Goal: Information Seeking & Learning: Learn about a topic

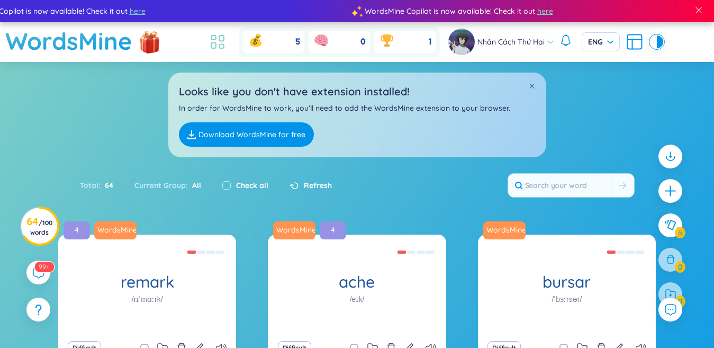
click at [221, 42] on icon at bounding box center [217, 41] width 19 height 19
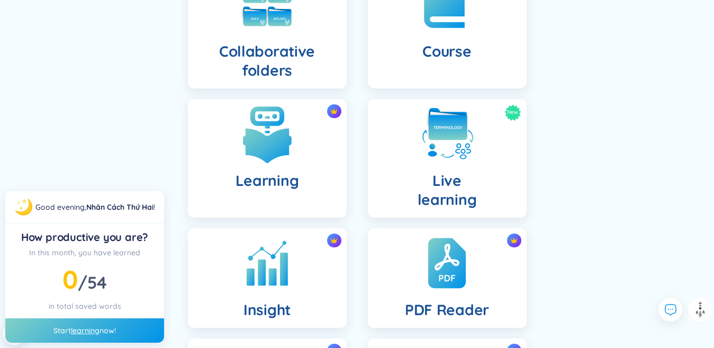
scroll to position [265, 0]
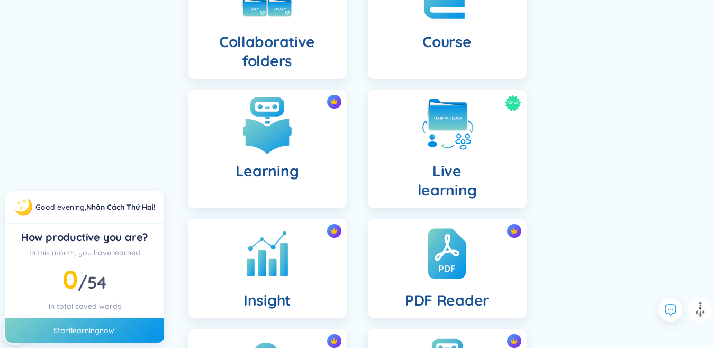
click at [271, 172] on h4 "Learning" at bounding box center [268, 171] width 64 height 19
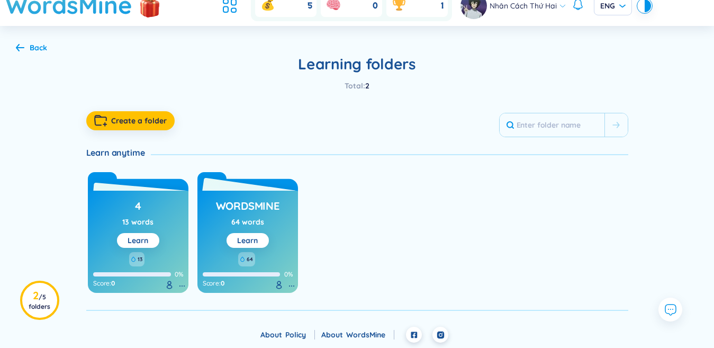
scroll to position [36, 0]
click at [262, 241] on button "Learn" at bounding box center [248, 240] width 42 height 15
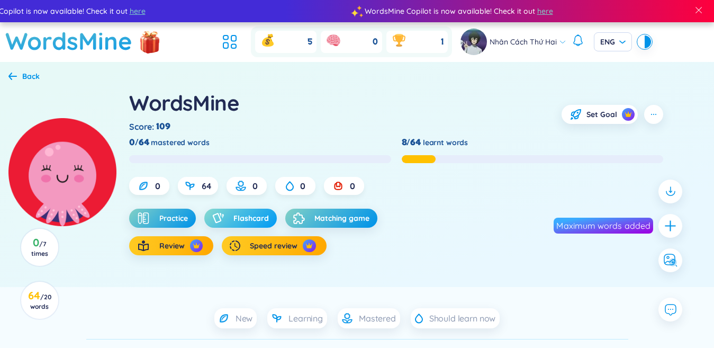
click at [264, 223] on span "Flashcard" at bounding box center [251, 218] width 35 height 11
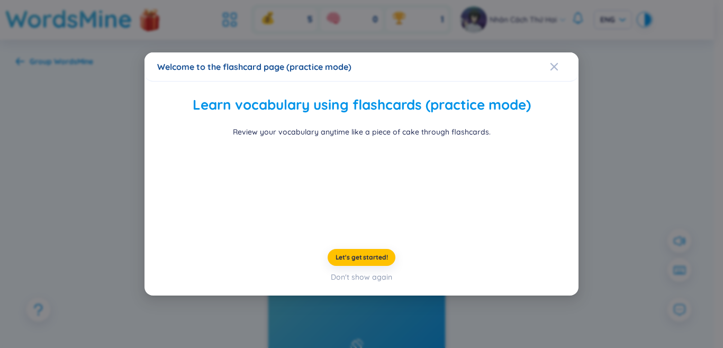
click at [92, 294] on div "Welcome to the flashcard page (practice mode) Learn vocabulary using flashcards…" at bounding box center [361, 174] width 723 height 348
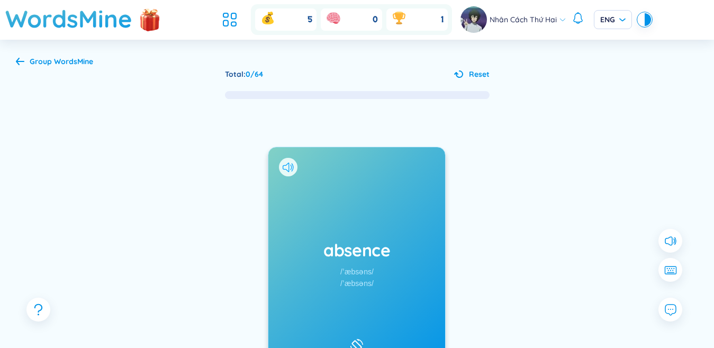
click at [288, 163] on icon at bounding box center [288, 168] width 11 height 10
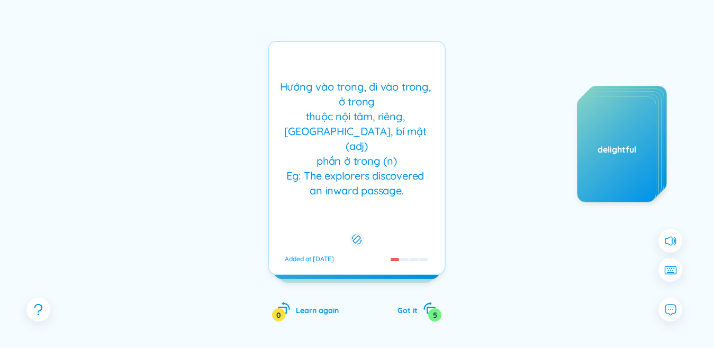
click at [518, 189] on div "absence administrator ankle contribution delightful" at bounding box center [587, 192] width 159 height 212
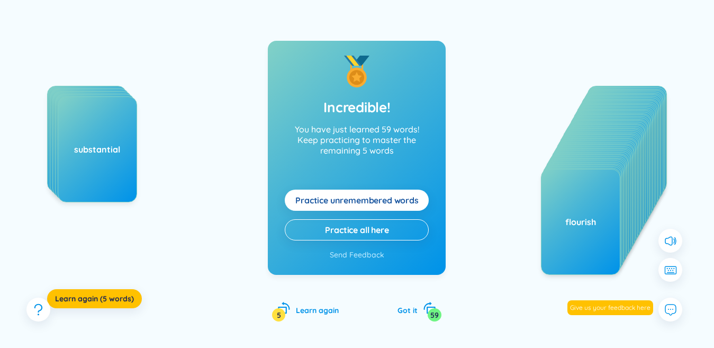
click at [412, 196] on span "Practice unremembered words" at bounding box center [357, 200] width 123 height 12
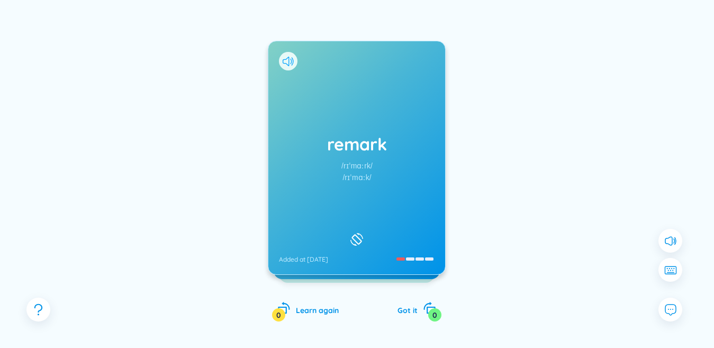
click at [292, 65] on icon at bounding box center [293, 61] width 2 height 8
